Goal: Transaction & Acquisition: Purchase product/service

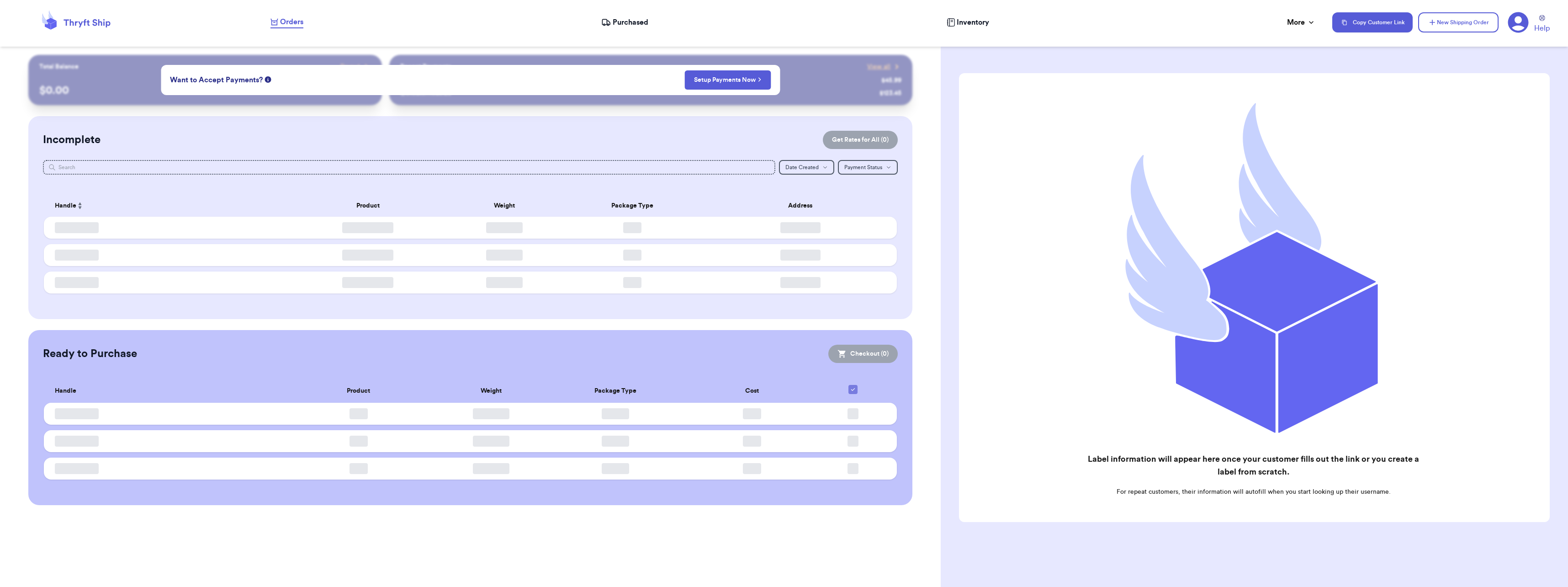
checkbox input "false"
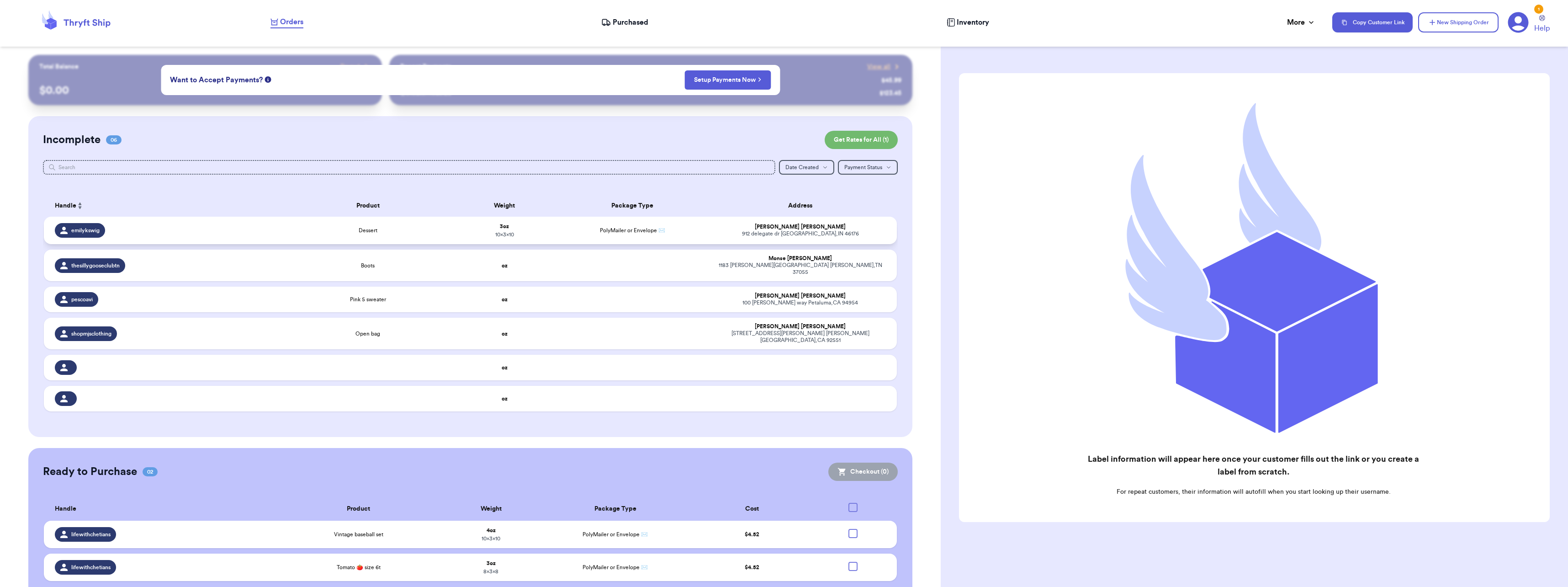
click at [289, 229] on div "Dessert" at bounding box center [368, 230] width 160 height 7
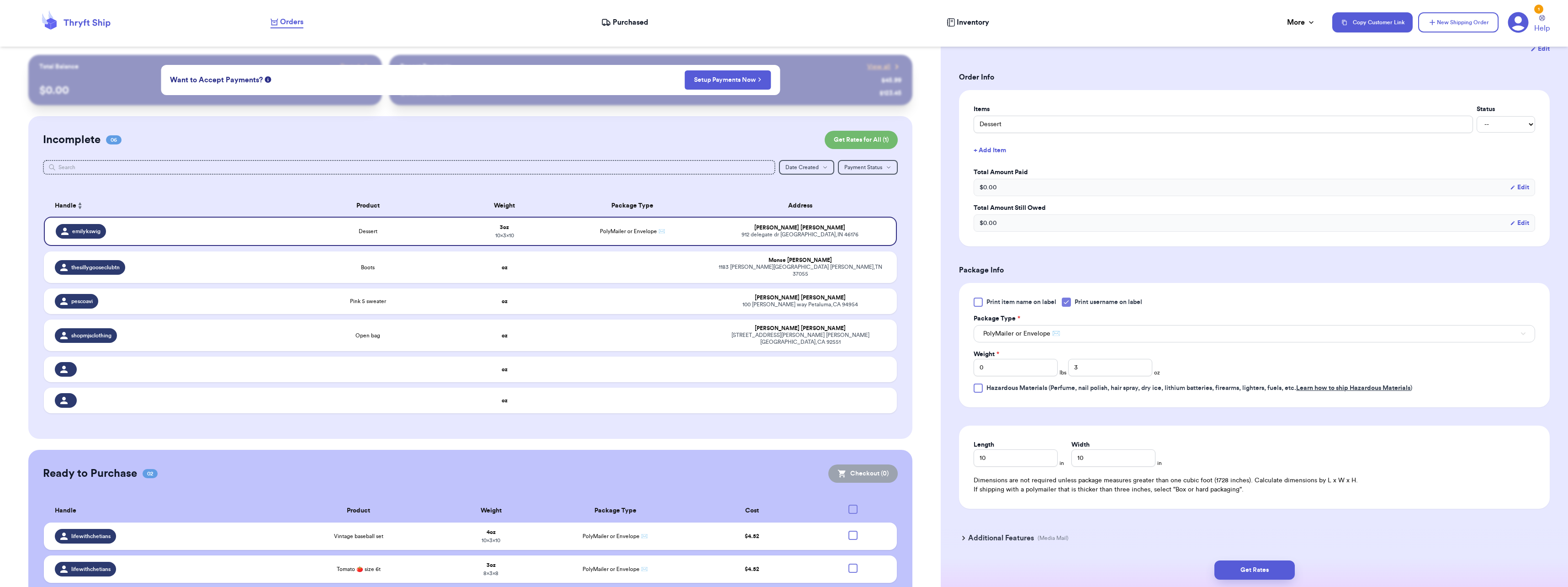
scroll to position [208, 0]
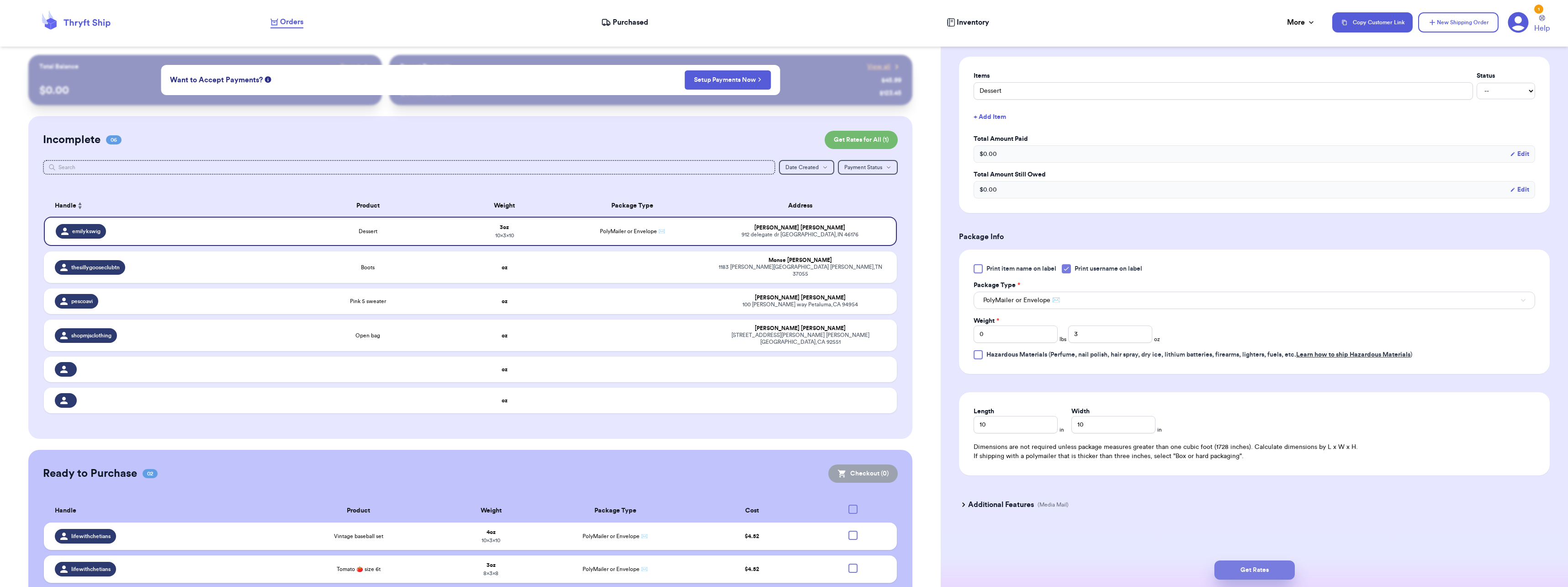
click at [1269, 567] on button "Get Rates" at bounding box center [1255, 570] width 80 height 19
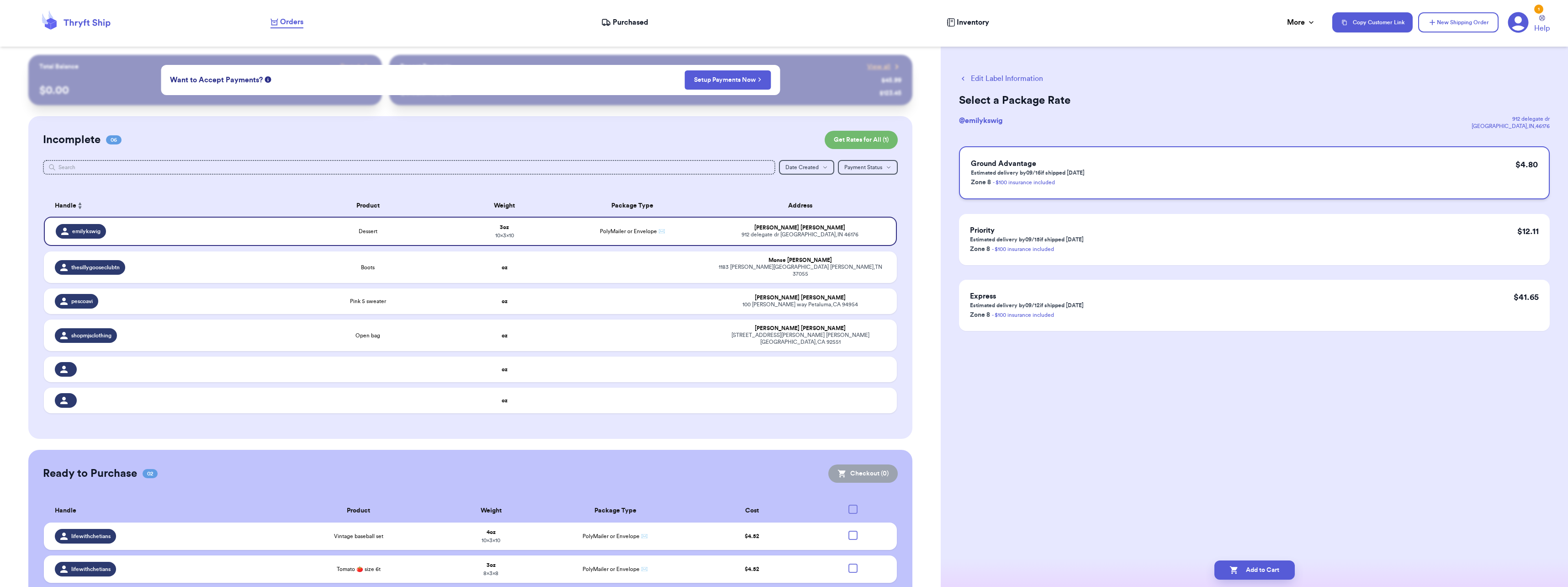
click at [1138, 166] on div "Ground Advantage Estimated delivery by 09/16 if shipped [DATE] Zone 8 - $100 in…" at bounding box center [1254, 172] width 591 height 53
click at [1227, 564] on button "Add to Cart" at bounding box center [1255, 570] width 80 height 19
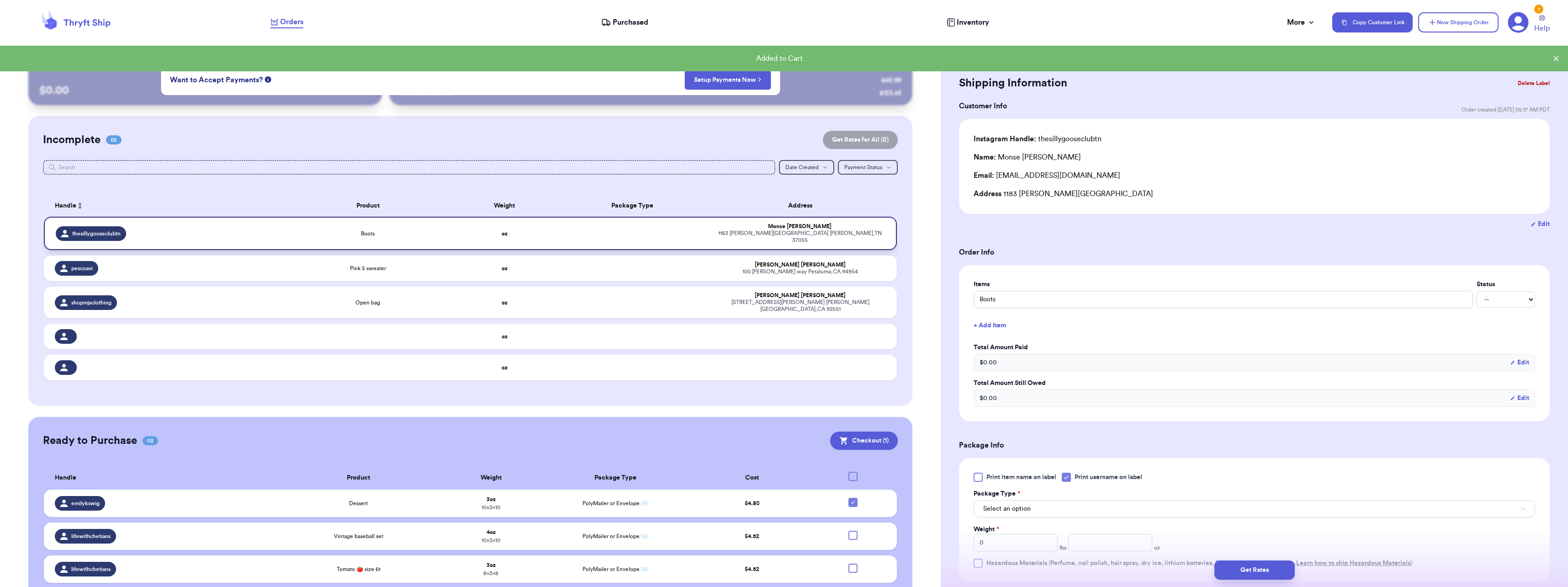
click at [377, 230] on div "Boots" at bounding box center [368, 234] width 160 height 7
click at [1023, 508] on span "Select an option" at bounding box center [1007, 508] width 47 height 9
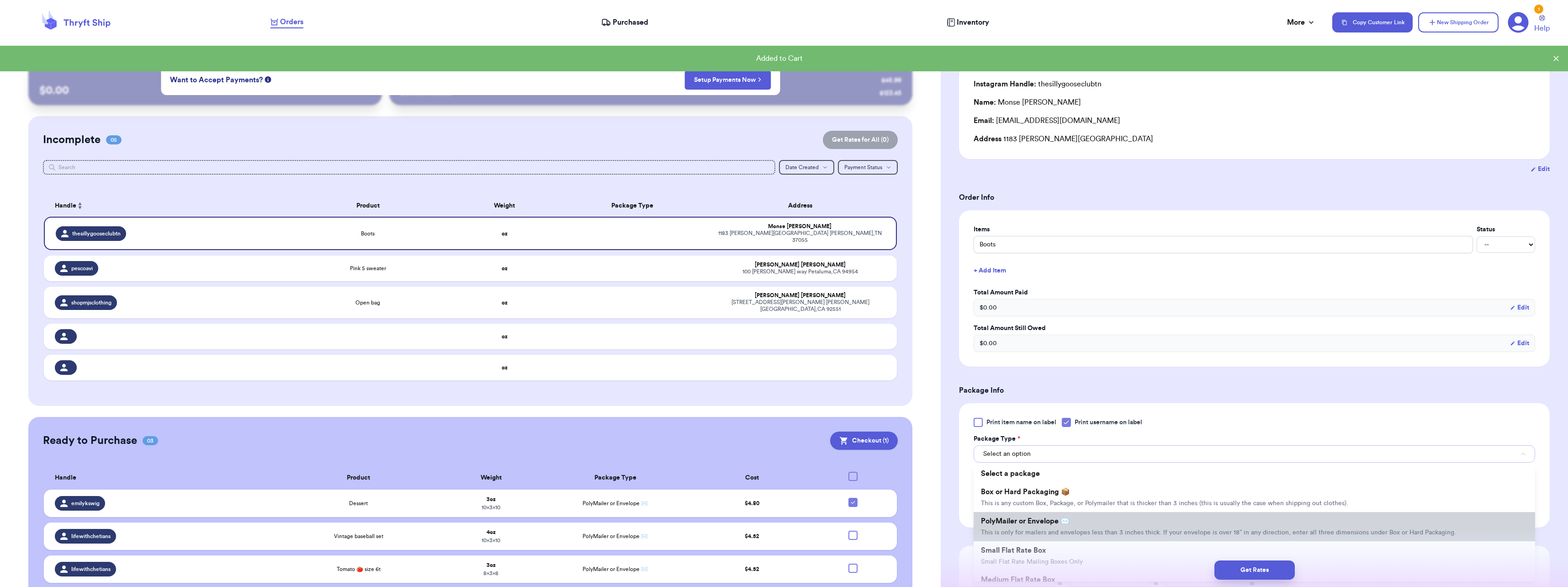
scroll to position [91, 0]
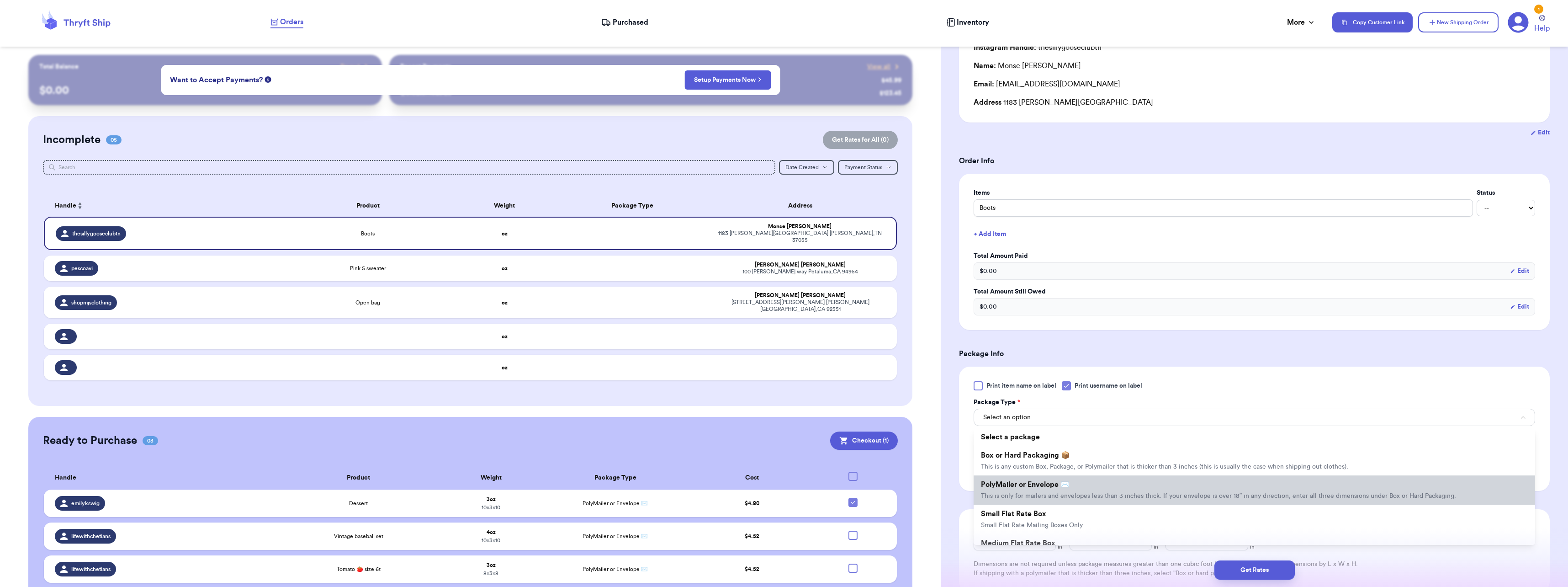
click at [1032, 483] on span "PolyMailer or Envelope ✉️" at bounding box center [1026, 485] width 89 height 7
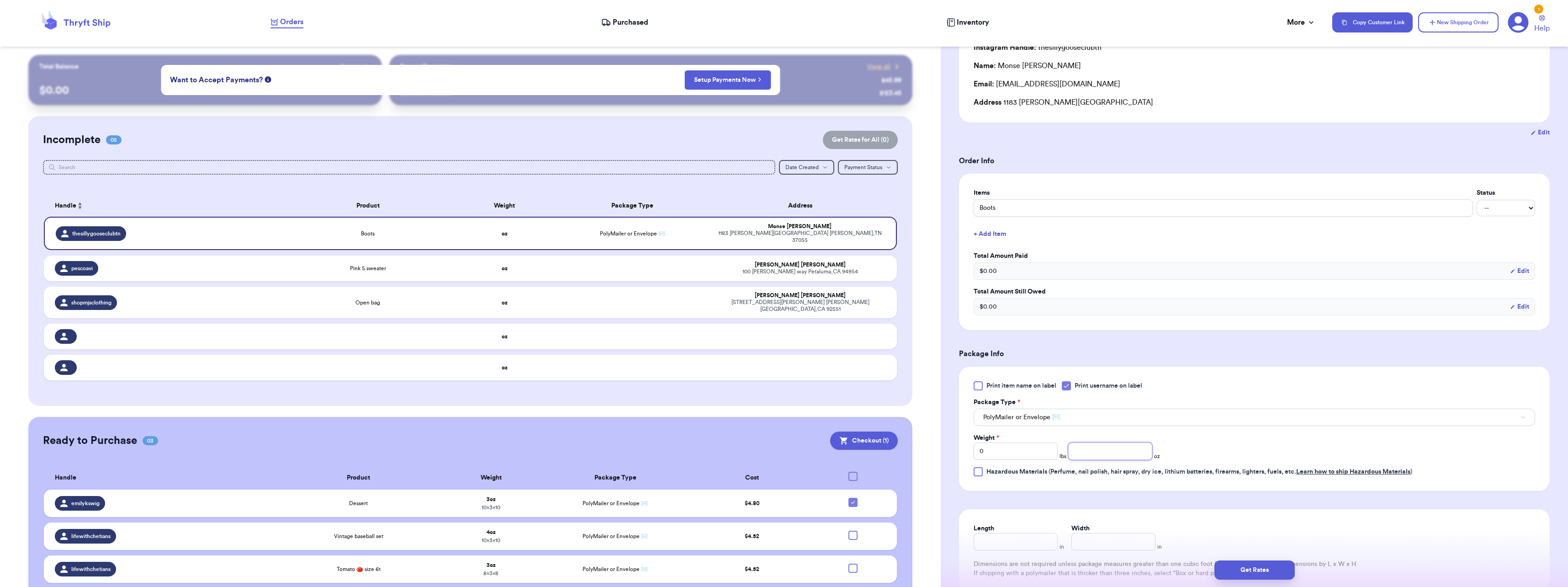
click at [1085, 452] on input "number" at bounding box center [1110, 451] width 84 height 18
type input "7"
click at [1018, 542] on input "Length" at bounding box center [1015, 541] width 84 height 18
type input "10"
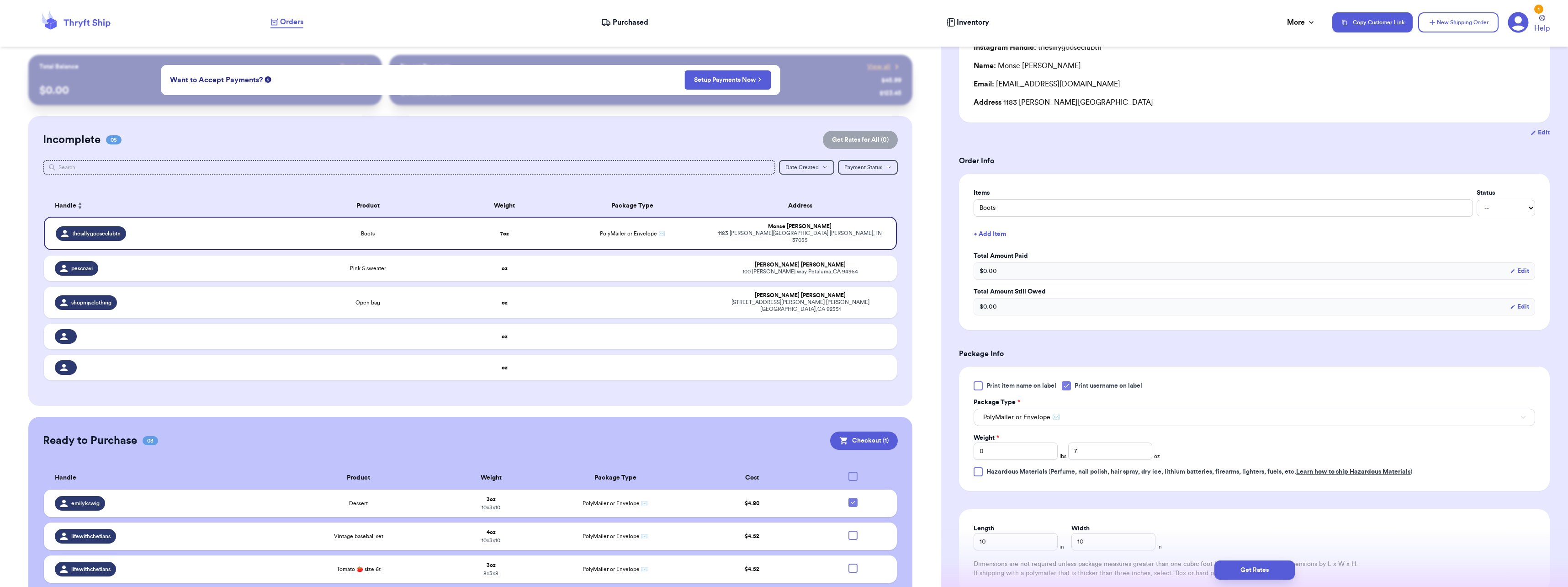
click at [1285, 491] on form "Shipping Information Delete Label Customer Info Order created: [DATE] 05:17 AM …" at bounding box center [1254, 311] width 591 height 658
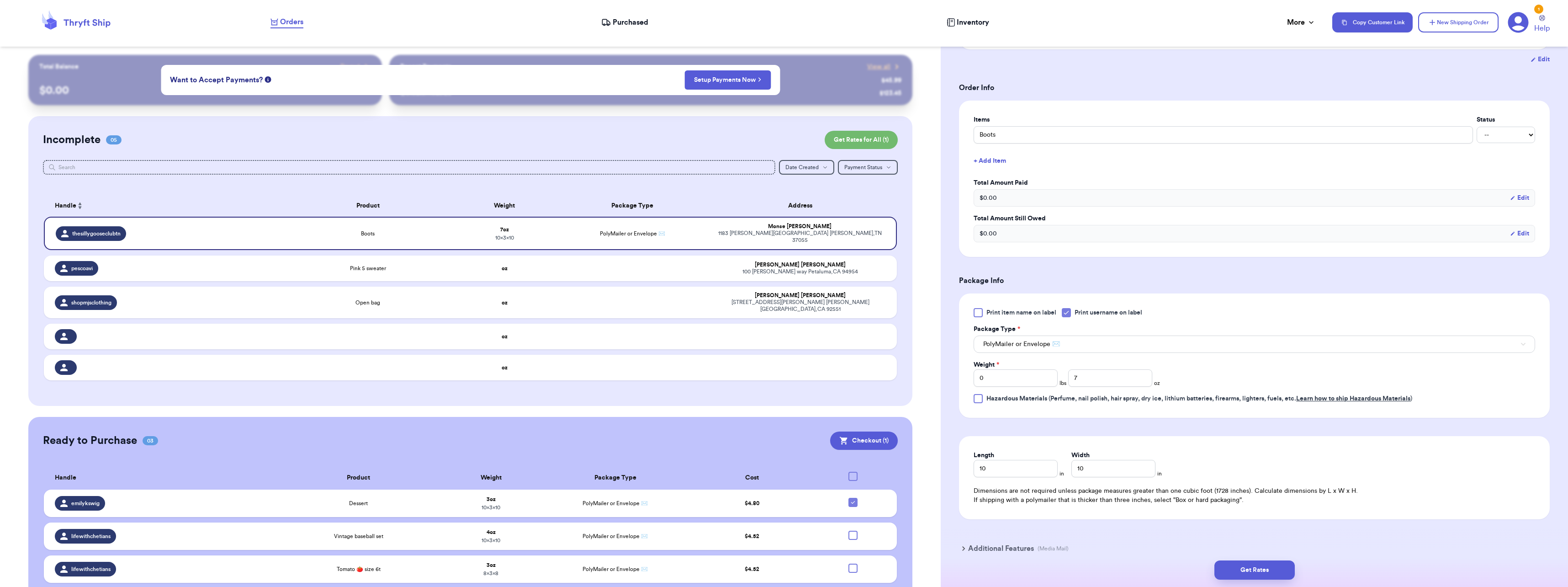
scroll to position [208, 0]
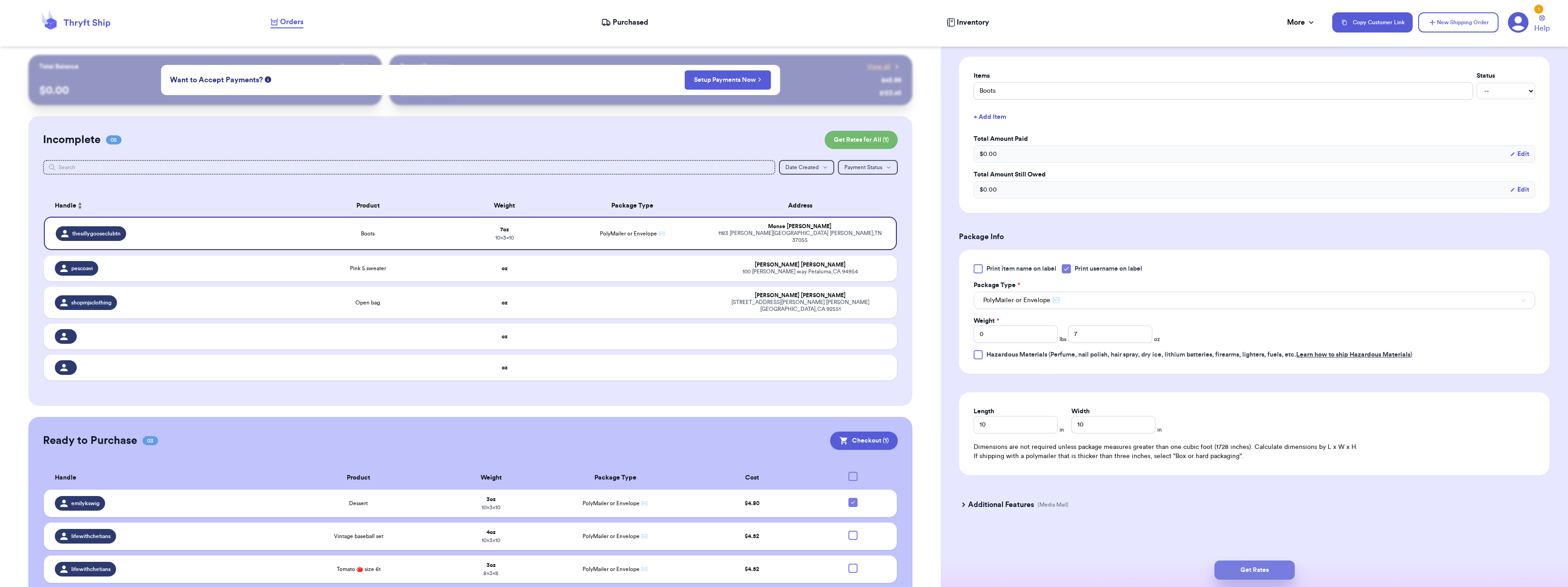
drag, startPoint x: 1279, startPoint y: 557, endPoint x: 1279, endPoint y: 567, distance: 10.0
click at [1279, 561] on div "Get Rates" at bounding box center [1254, 570] width 628 height 34
click at [1277, 572] on button "Get Rates" at bounding box center [1255, 570] width 80 height 19
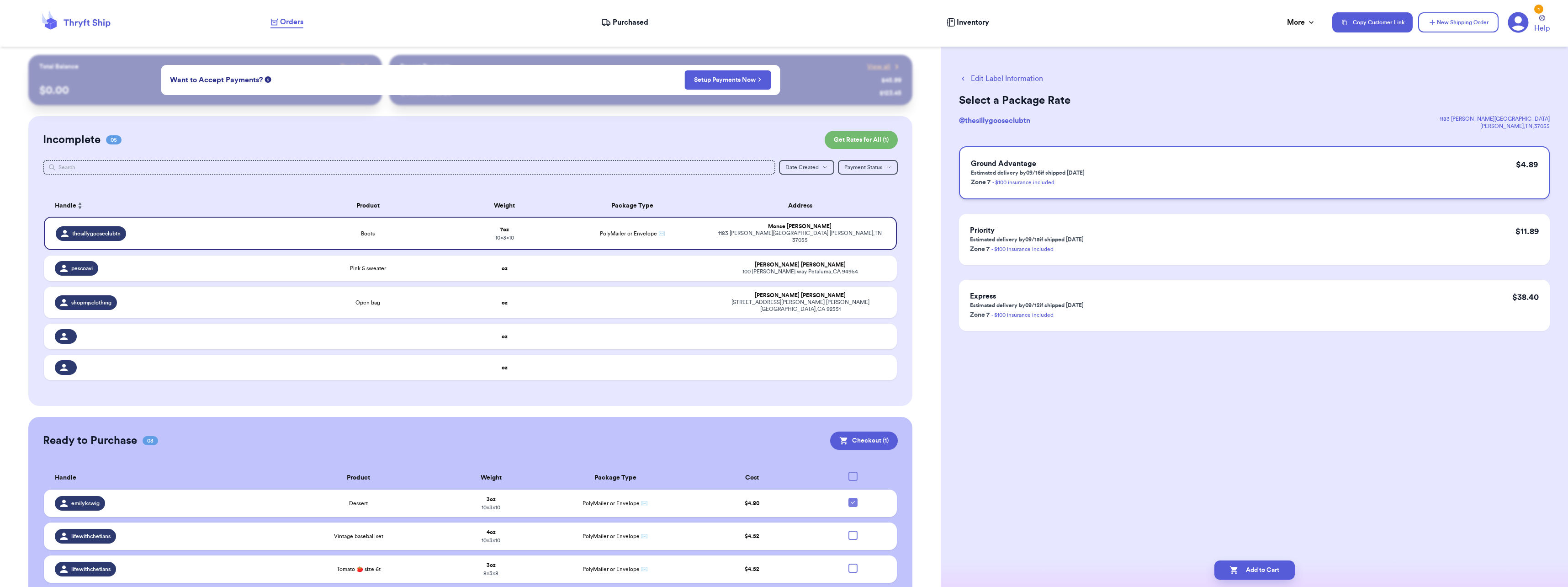
click at [1158, 162] on div "Ground Advantage Estimated delivery by 09/16 if shipped [DATE] Zone 7 - $100 in…" at bounding box center [1254, 172] width 591 height 53
click at [1269, 574] on button "Add to Cart" at bounding box center [1255, 570] width 80 height 19
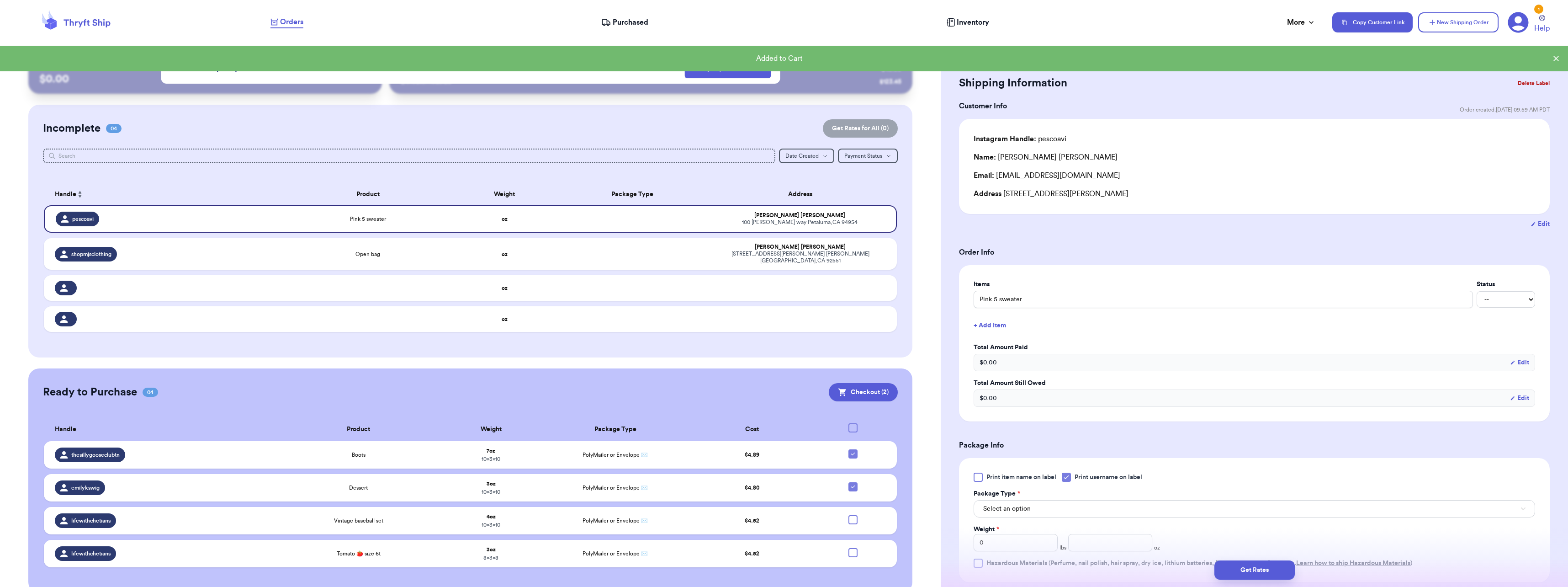
scroll to position [23, 0]
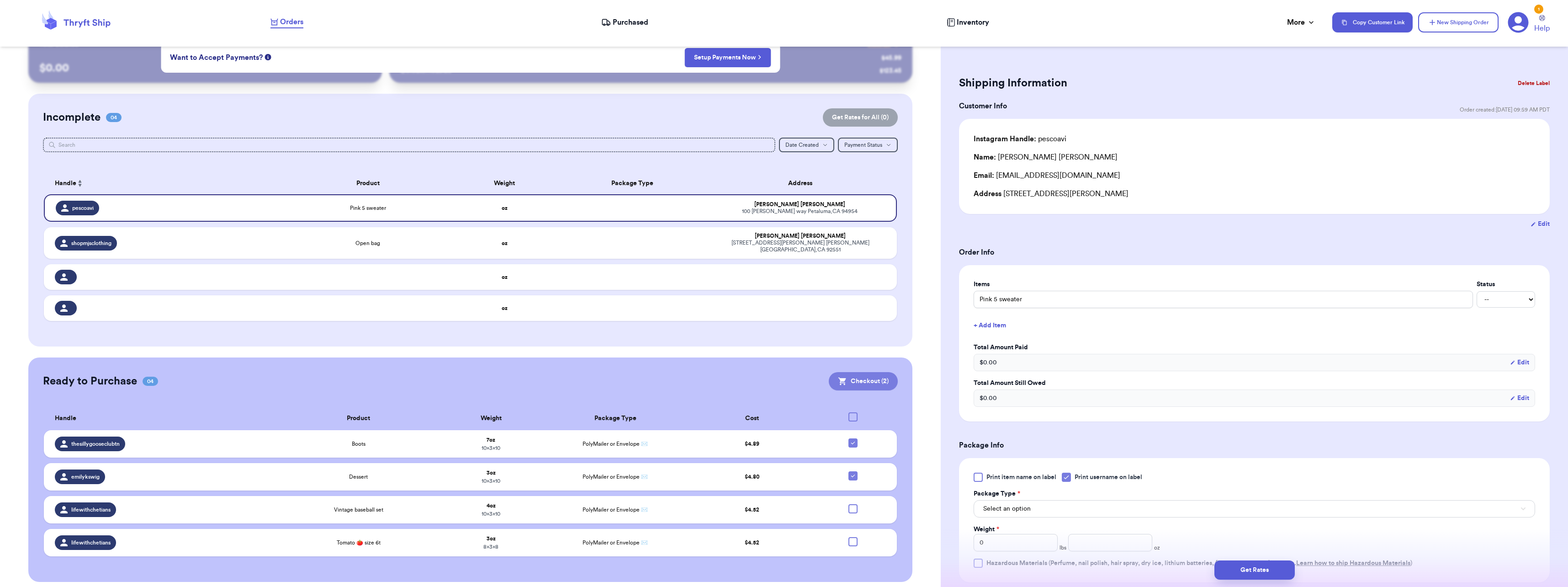
click at [842, 372] on button "Checkout ( 2 )" at bounding box center [863, 381] width 69 height 18
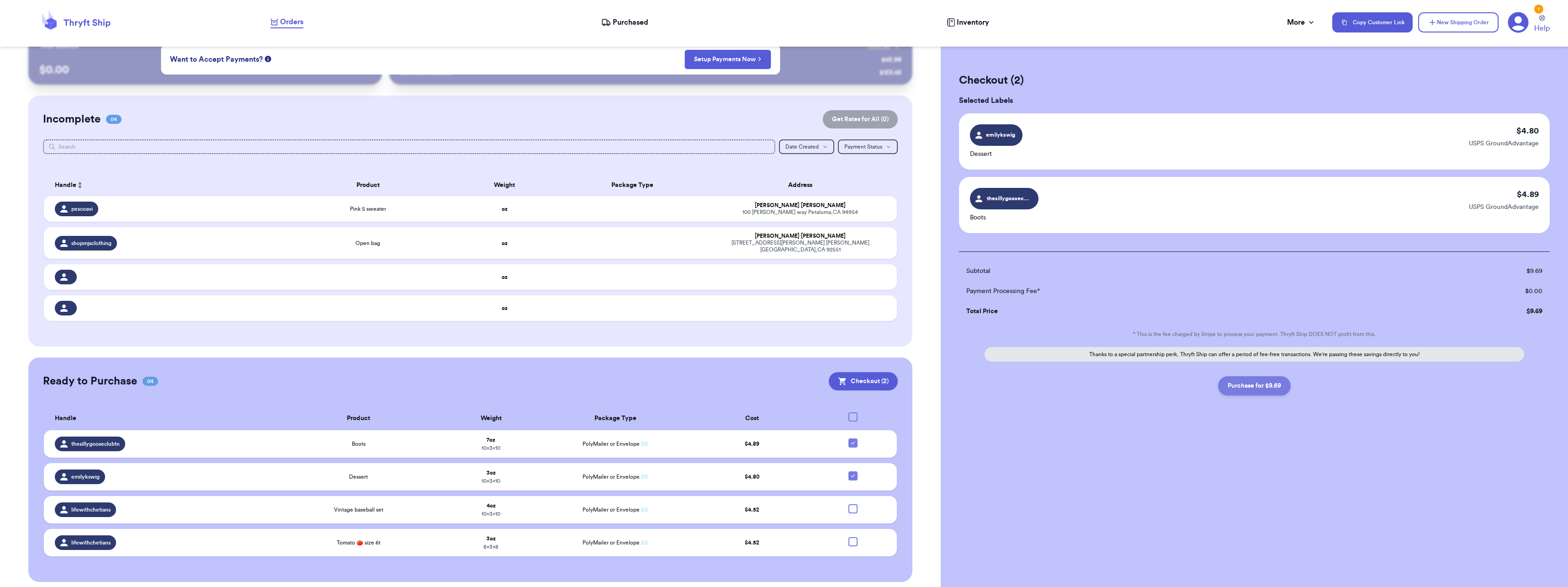
click at [1267, 392] on button "Purchase for $9.69" at bounding box center [1254, 386] width 72 height 19
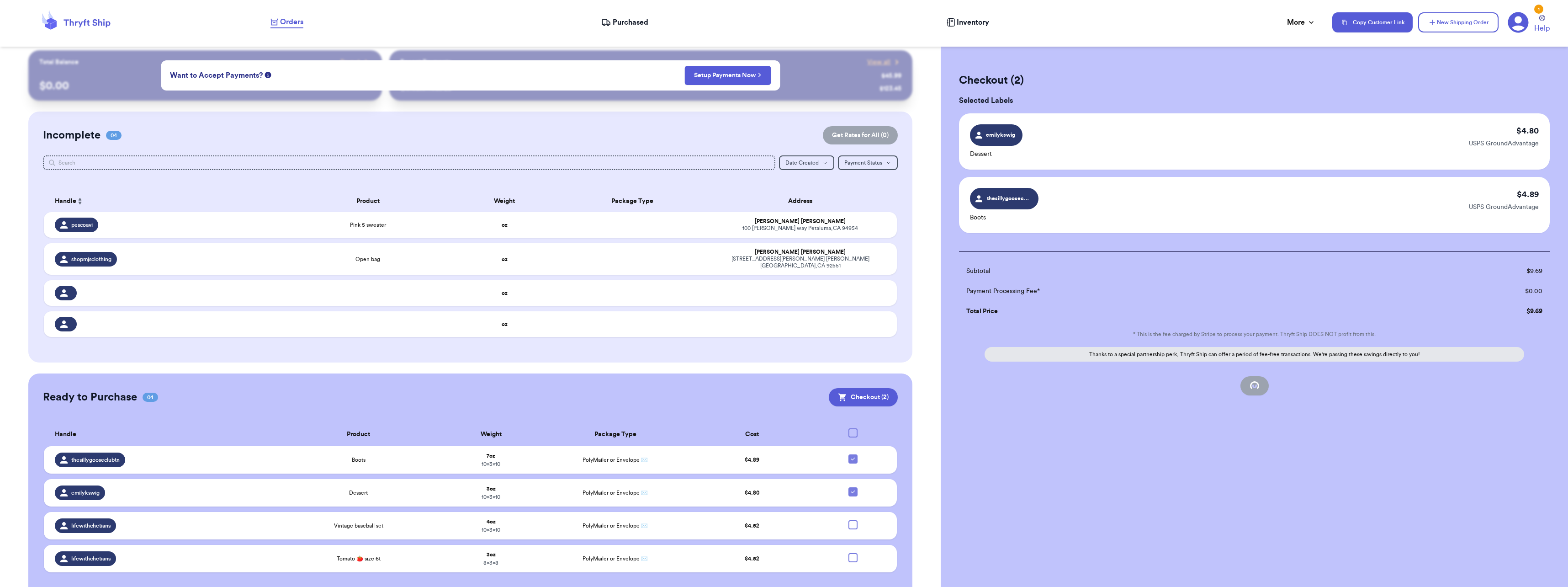
scroll to position [0, 0]
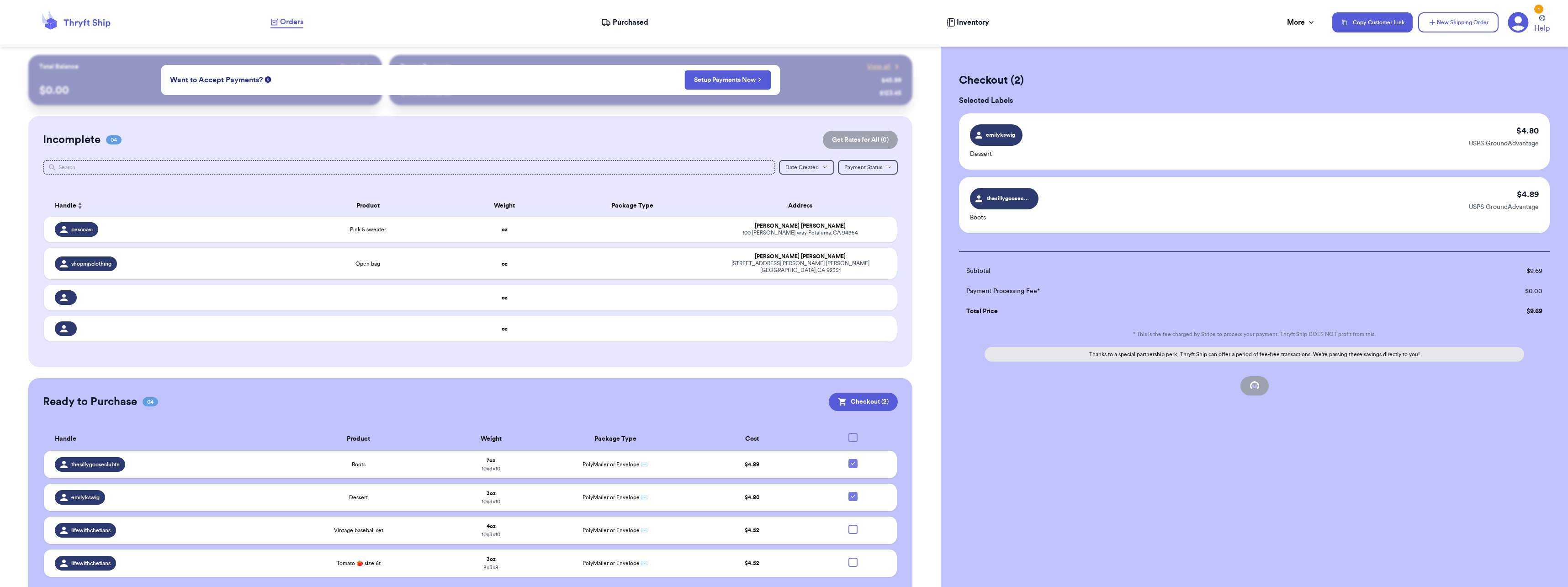
click at [626, 22] on span "Purchased" at bounding box center [631, 23] width 36 height 11
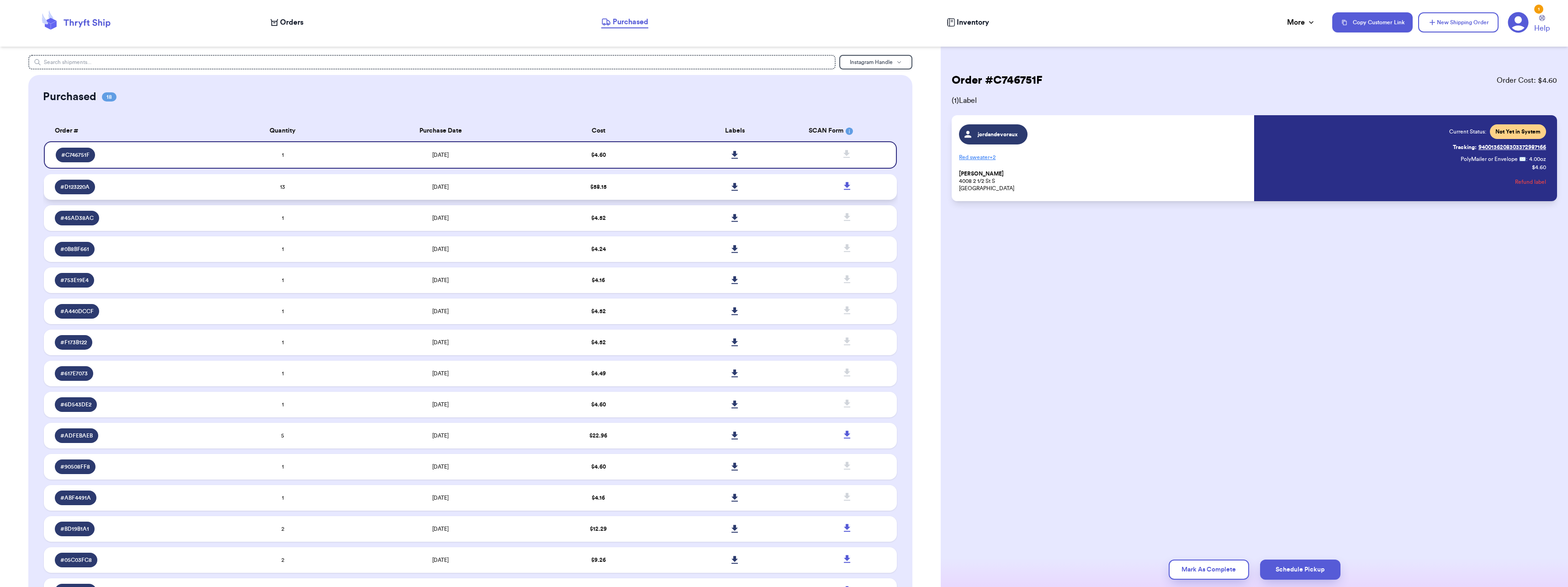
click at [673, 186] on td at bounding box center [735, 187] width 136 height 26
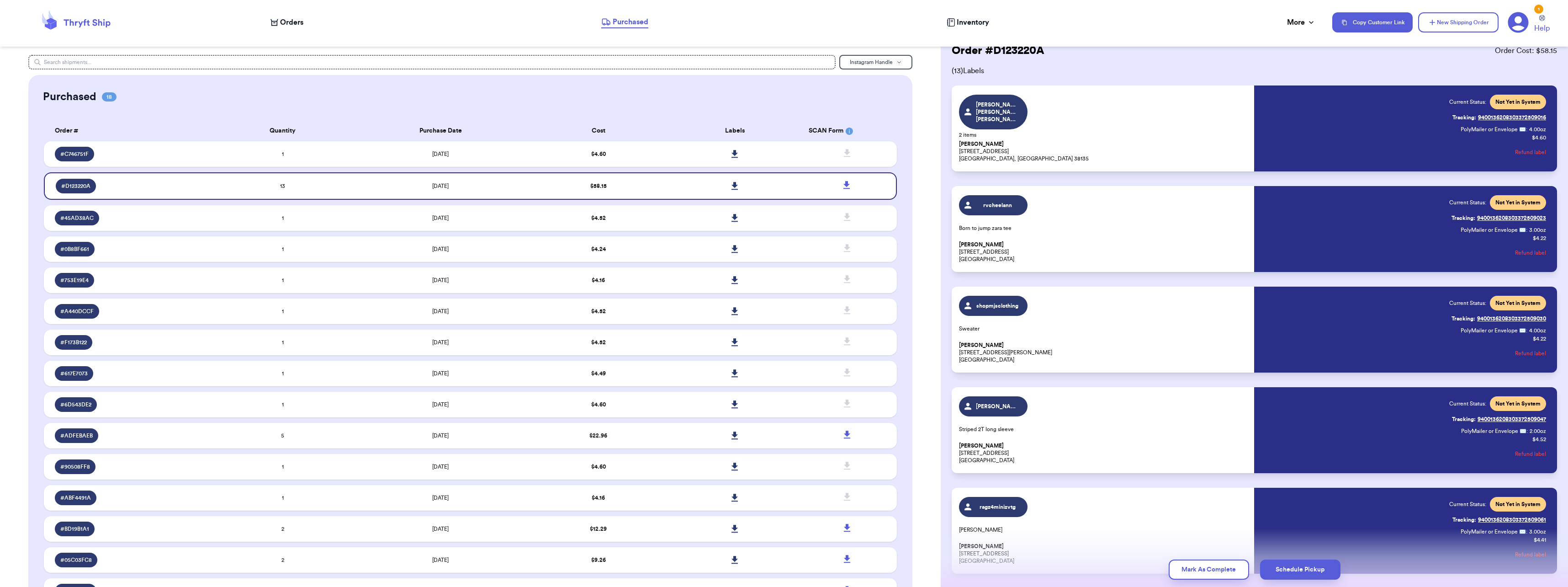
scroll to position [46, 0]
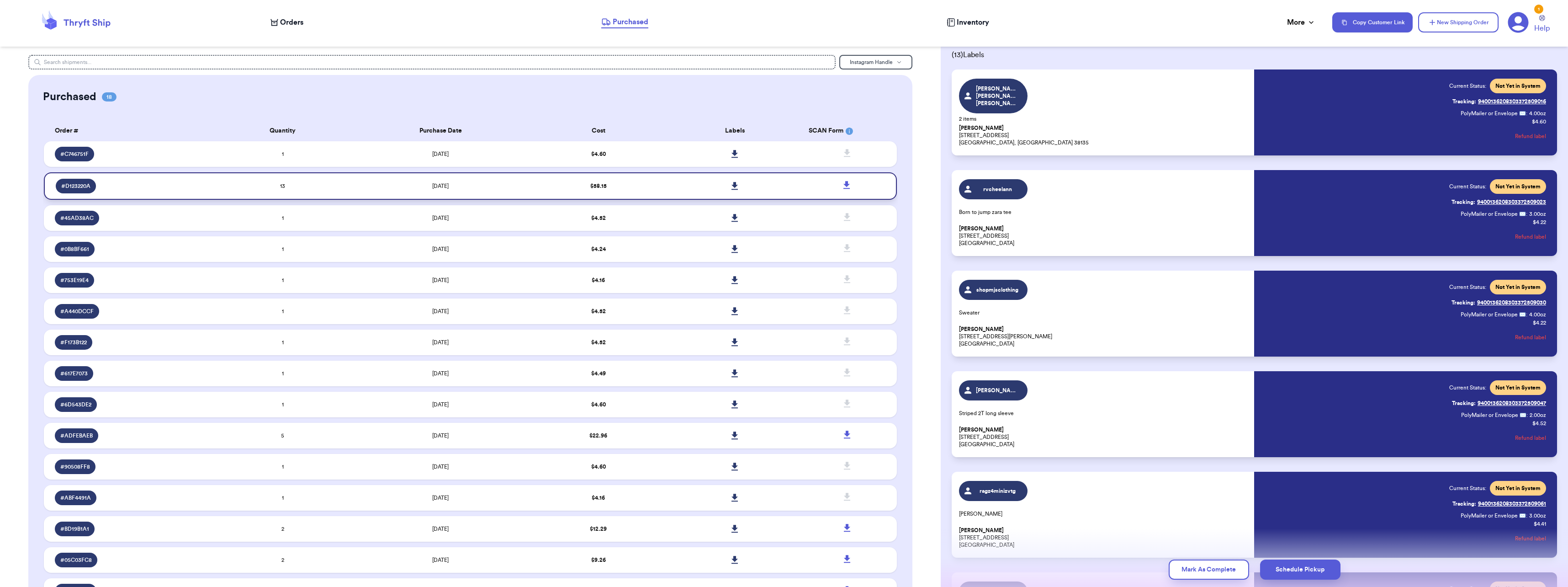
click at [732, 186] on icon at bounding box center [735, 186] width 7 height 8
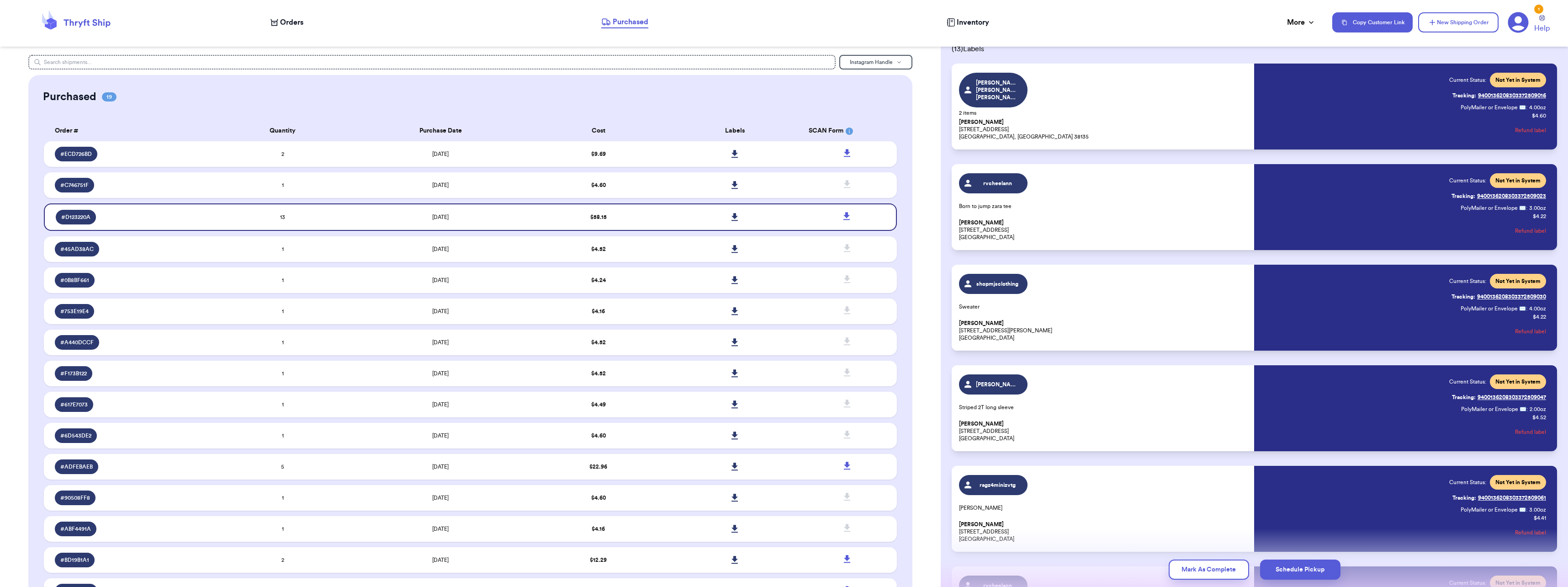
scroll to position [0, 0]
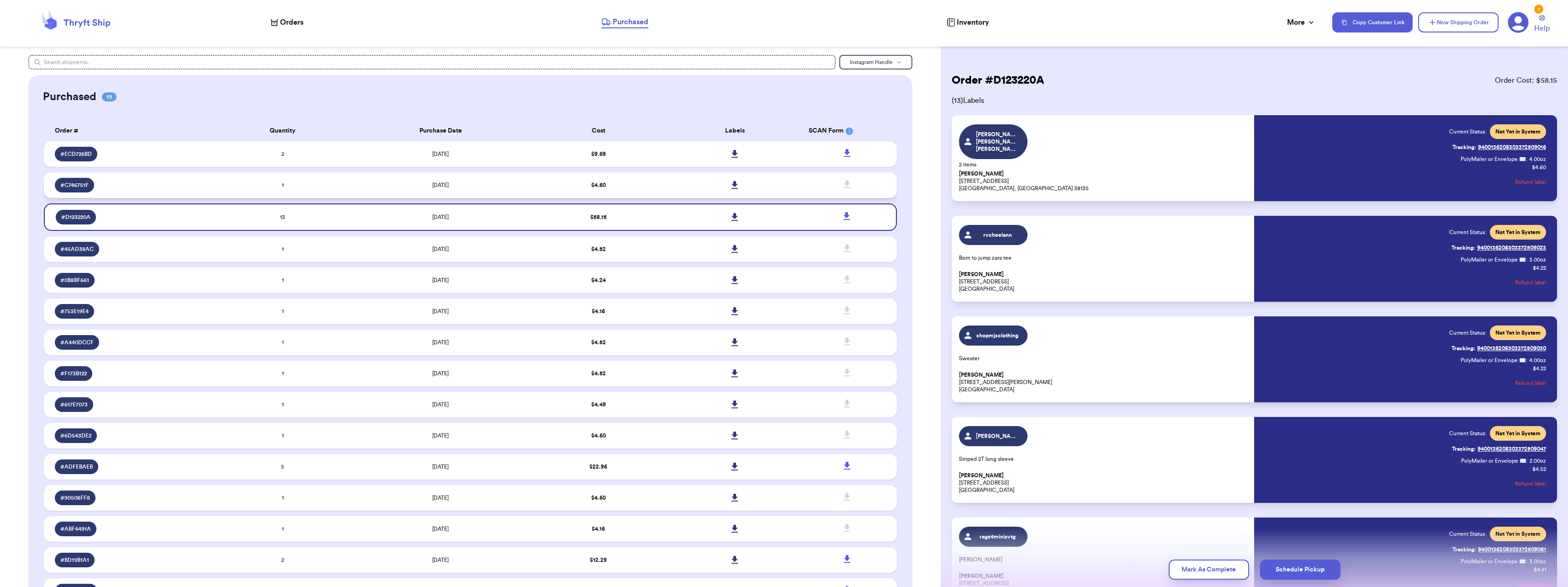
click at [629, 180] on td "$ 4.60" at bounding box center [598, 185] width 136 height 26
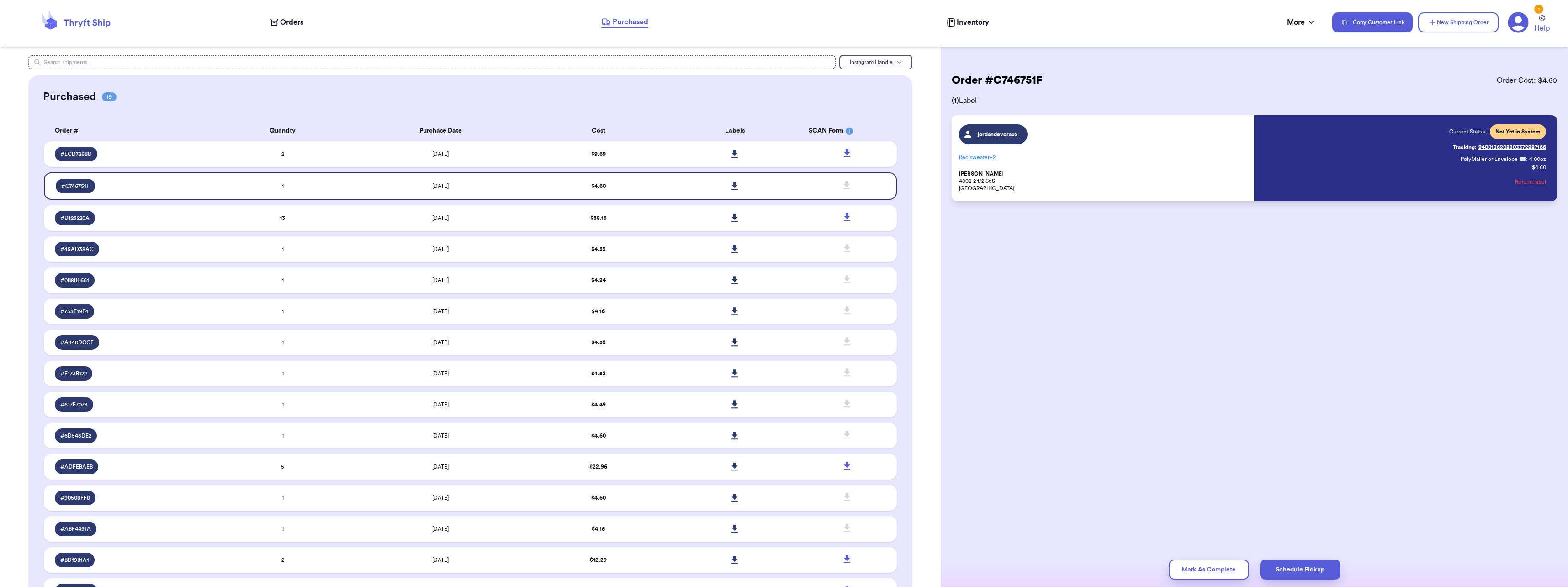
click at [1001, 138] on span "jordandevoraux" at bounding box center [997, 135] width 43 height 7
click at [732, 186] on icon at bounding box center [735, 186] width 7 height 9
click at [991, 158] on span "+ 2" at bounding box center [993, 157] width 6 height 5
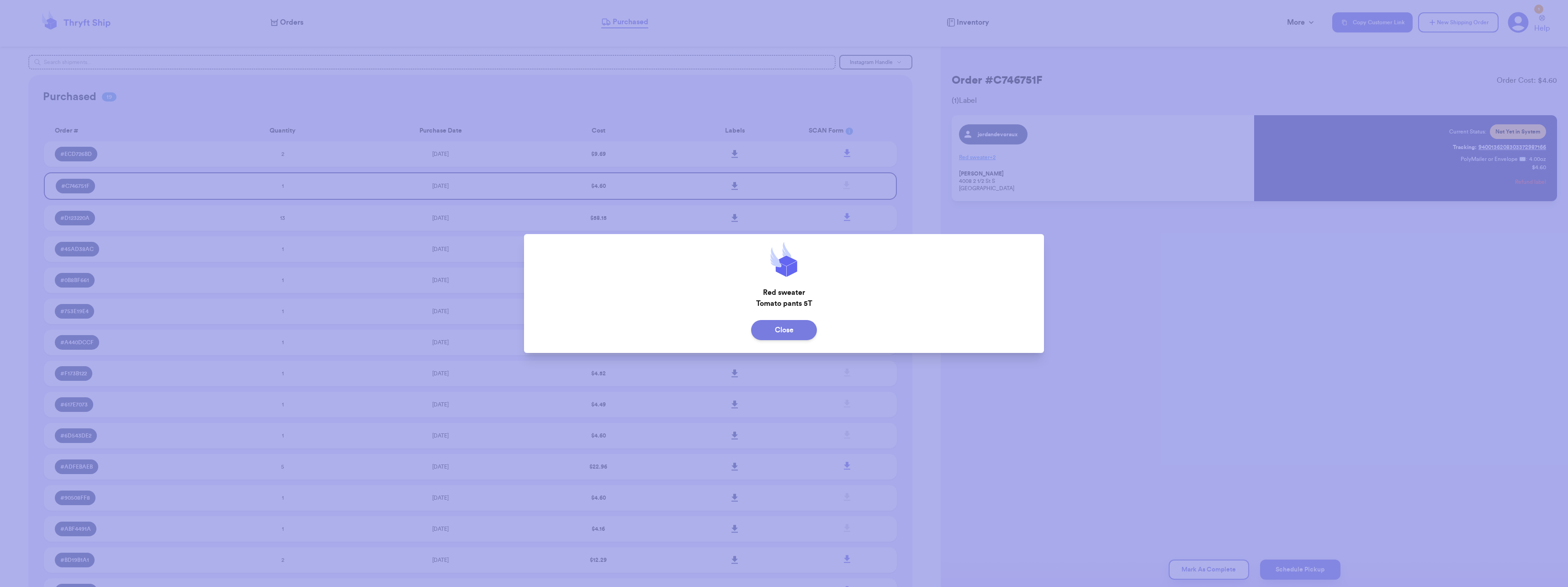
click at [774, 325] on button "Close" at bounding box center [784, 329] width 66 height 20
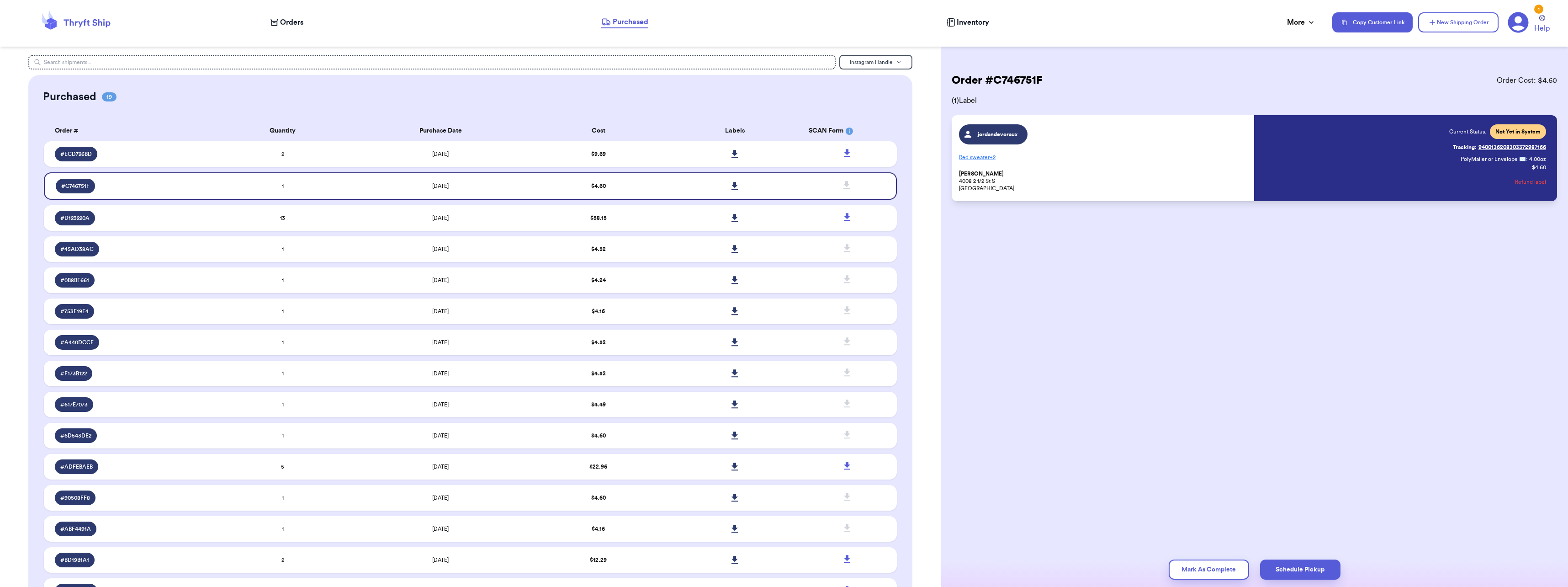
click at [1390, 263] on div "Order # C746751F Order Cost: $ 4.60 ( 1 ) Label jordandevoraux Red sweater + 2 …" at bounding box center [1254, 164] width 628 height 219
click at [591, 156] on span "$ 9.69" at bounding box center [598, 153] width 15 height 5
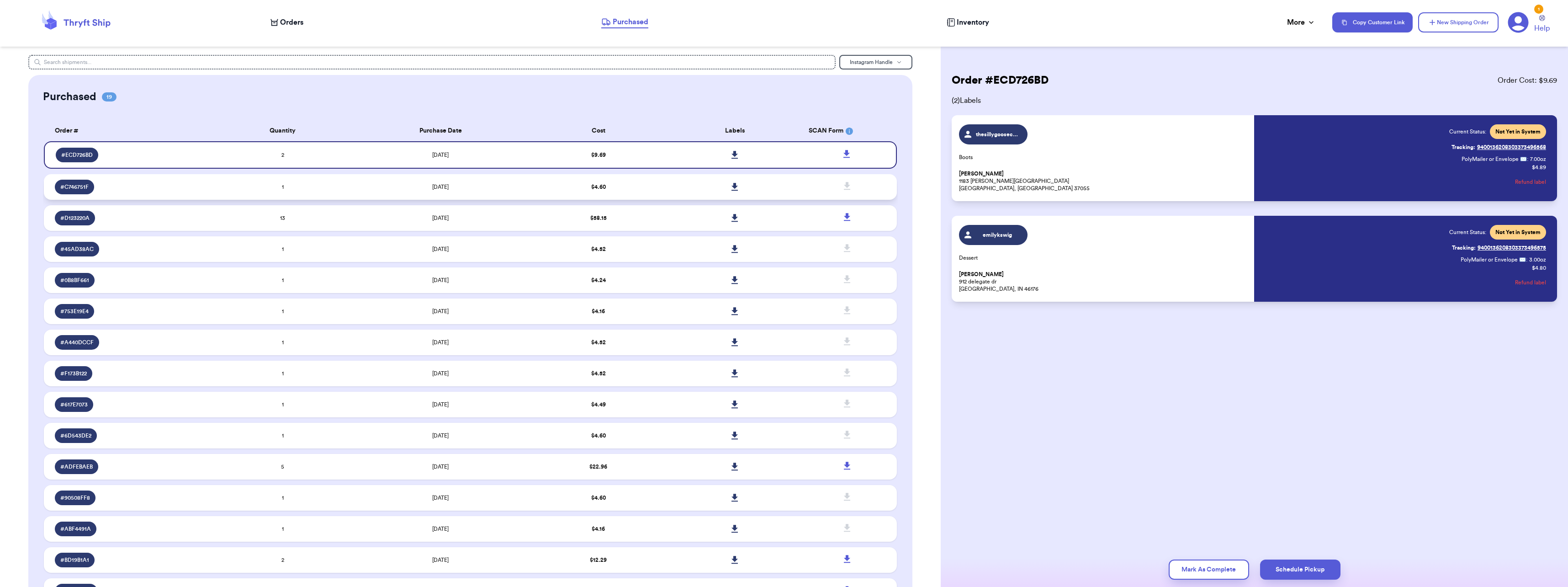
click at [594, 188] on span "$ 4.60" at bounding box center [598, 186] width 15 height 5
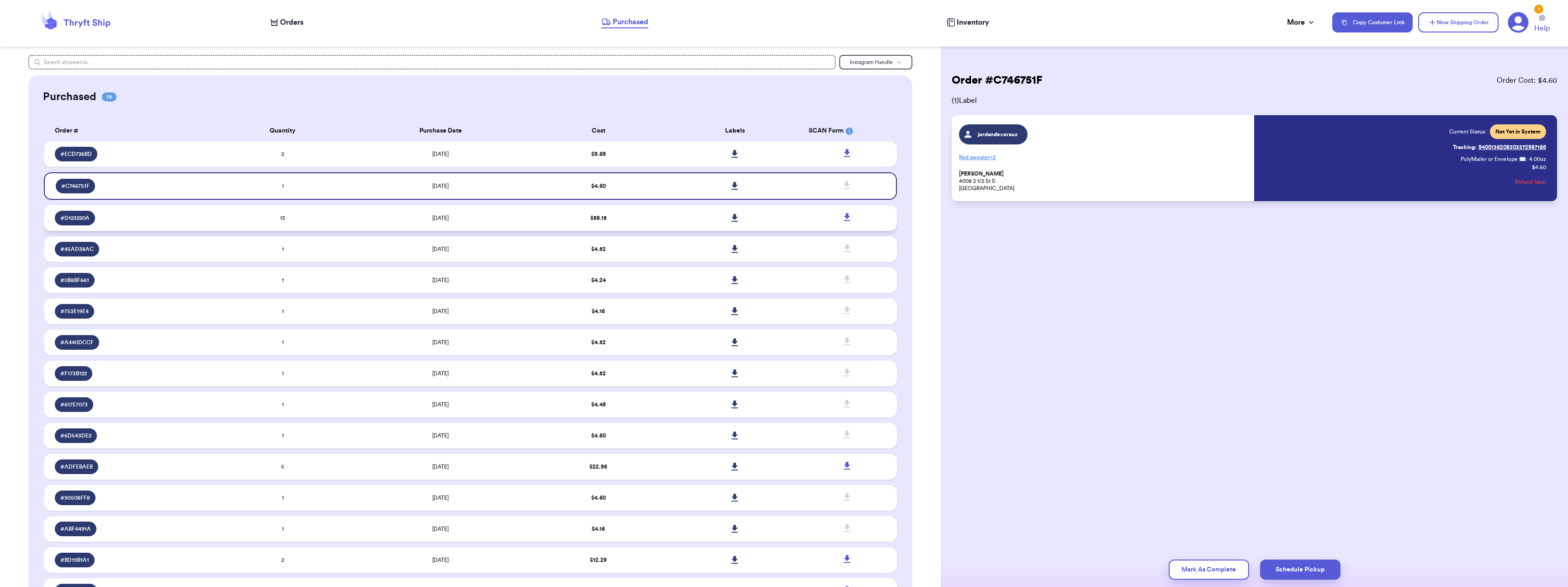
click at [589, 225] on td "$ 58.15" at bounding box center [598, 218] width 136 height 26
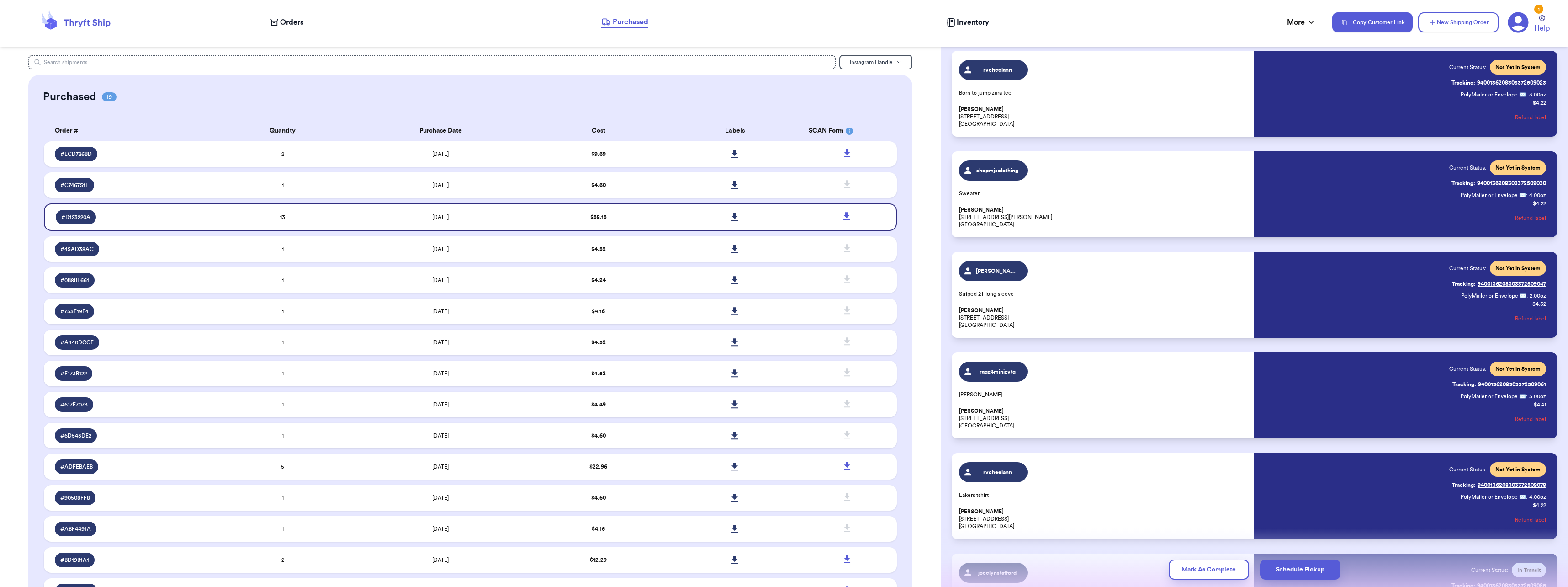
scroll to position [183, 0]
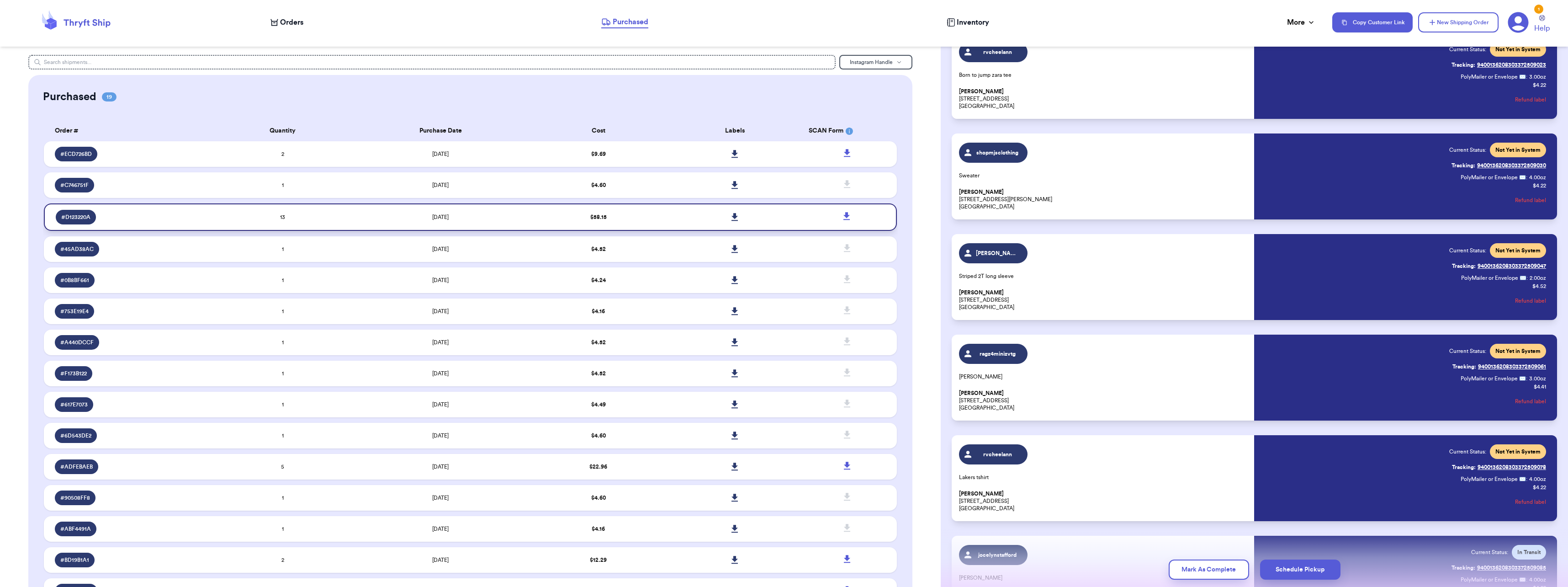
click at [733, 216] on link at bounding box center [735, 217] width 20 height 20
click at [342, 156] on td "2" at bounding box center [282, 154] width 136 height 26
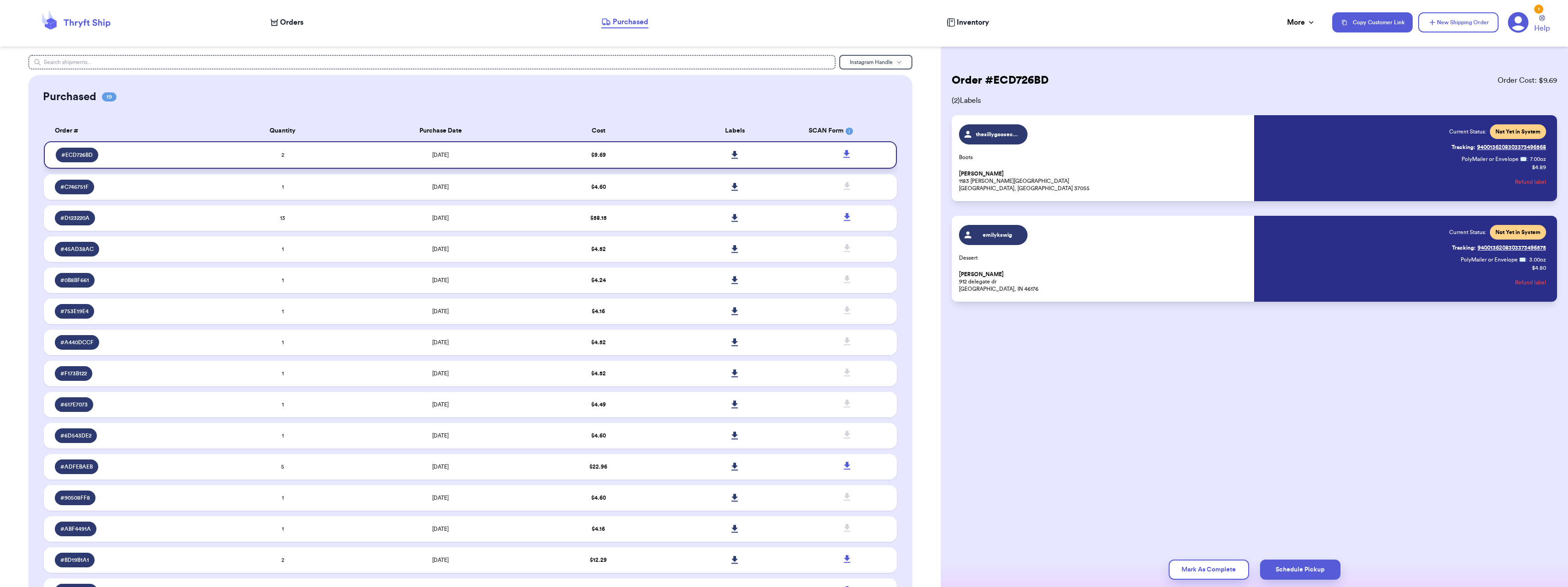
click at [733, 155] on link at bounding box center [735, 155] width 20 height 20
click at [1142, 413] on div "Order # ECD726BD Order Cost: $ 9.69 ( 2 ) Labels thesillygooseclubtn Boots [PER…" at bounding box center [1254, 294] width 628 height 587
